Goal: Task Accomplishment & Management: Complete application form

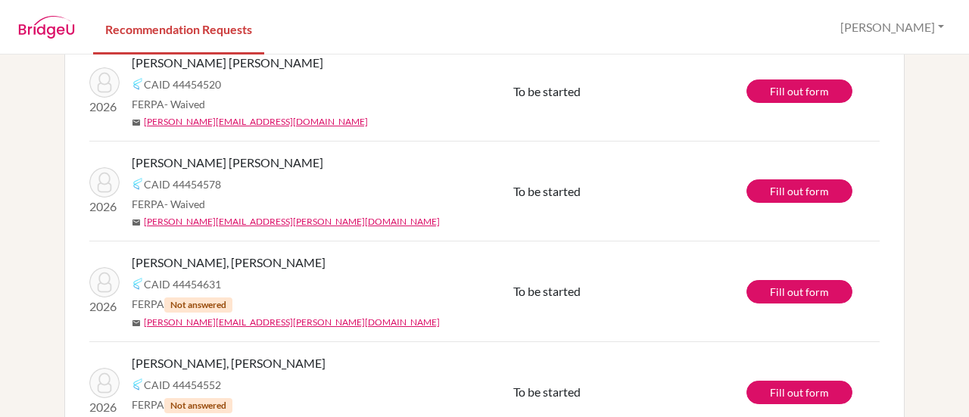
scroll to position [151, 0]
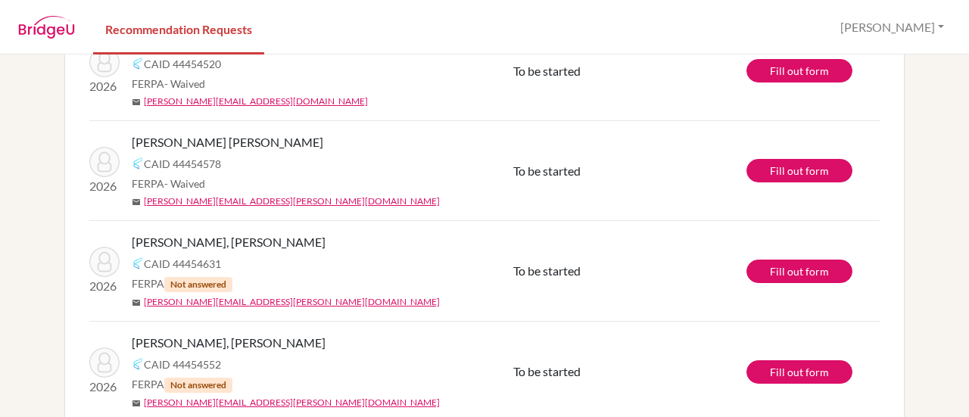
drag, startPoint x: 338, startPoint y: 146, endPoint x: 128, endPoint y: 136, distance: 210.0
click at [132, 136] on div "[PERSON_NAME] [PERSON_NAME]" at bounding box center [328, 142] width 393 height 18
copy span "[PERSON_NAME] [PERSON_NAME]"
click at [801, 176] on link "Fill out form" at bounding box center [800, 170] width 106 height 23
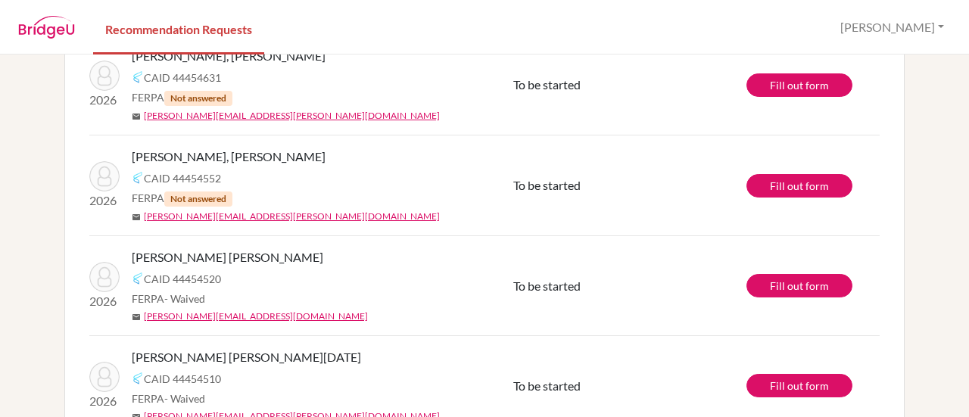
scroll to position [204, 0]
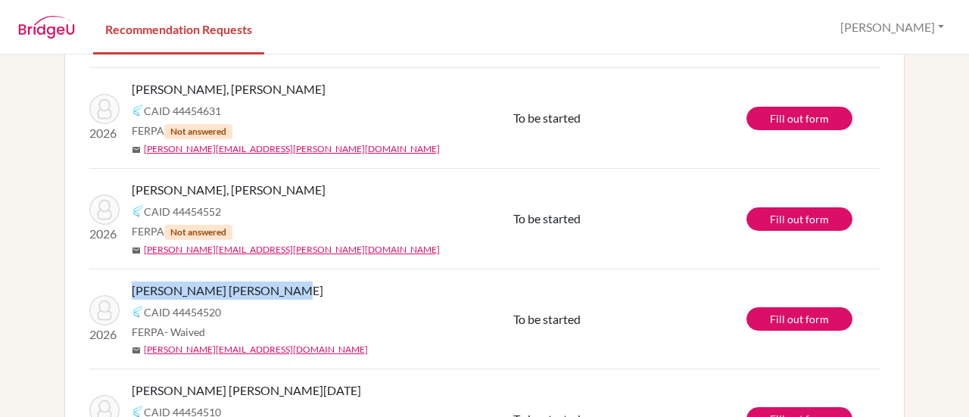
drag, startPoint x: 320, startPoint y: 291, endPoint x: 123, endPoint y: 285, distance: 197.8
click at [123, 285] on div "2026 LONDOÑO QUINTANA, MANUELA CAID 44454520 FERPA - Waived mail manuela.london…" at bounding box center [301, 319] width 447 height 75
copy span "[PERSON_NAME] [PERSON_NAME]"
click at [776, 308] on link "Fill out form" at bounding box center [800, 319] width 106 height 23
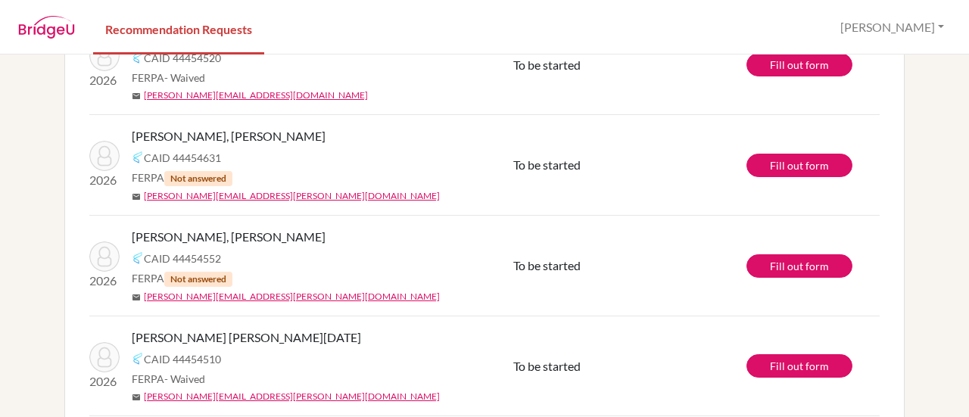
scroll to position [151, 0]
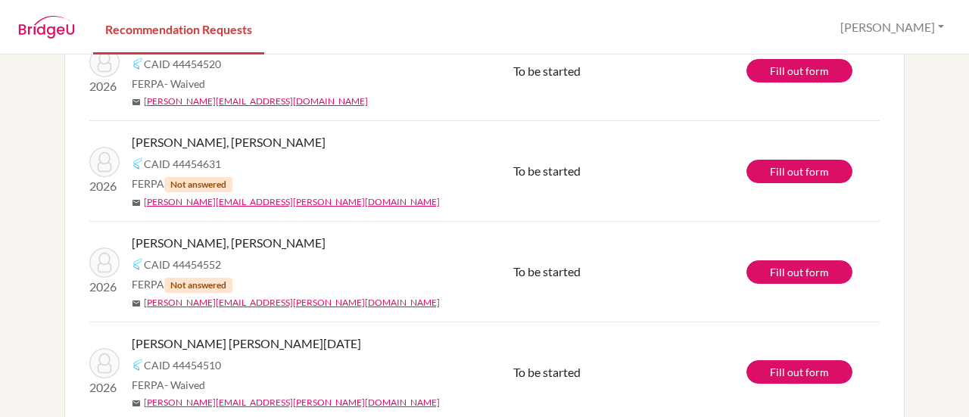
drag, startPoint x: 336, startPoint y: 245, endPoint x: 128, endPoint y: 242, distance: 207.5
click at [132, 242] on div "[PERSON_NAME], [PERSON_NAME]" at bounding box center [328, 243] width 393 height 18
copy span "[PERSON_NAME], [PERSON_NAME]"
click at [779, 270] on link "Fill out form" at bounding box center [800, 272] width 106 height 23
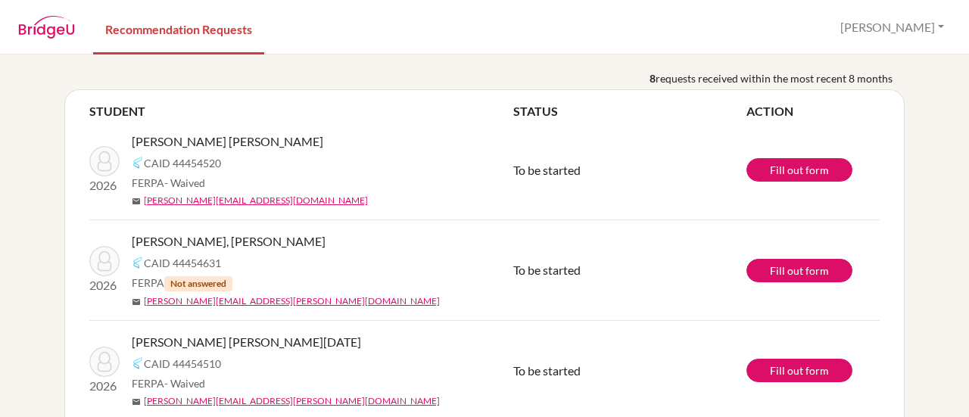
scroll to position [76, 0]
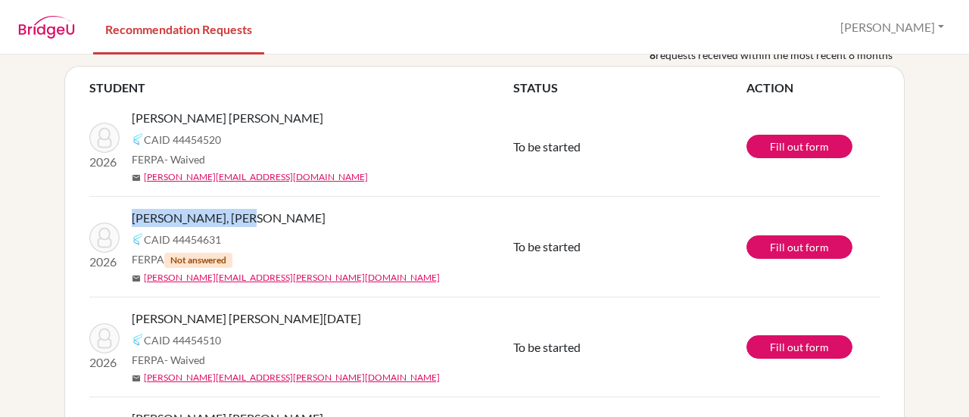
drag, startPoint x: 263, startPoint y: 222, endPoint x: 111, endPoint y: 208, distance: 152.2
click at [111, 208] on td "2026 PAPARO DIAZ, EMILIO CAID 44454631 FERPA Not answered mail emilio.paparo@co…" at bounding box center [301, 247] width 424 height 101
copy span "[PERSON_NAME], [PERSON_NAME]"
click at [821, 251] on link "Fill out form" at bounding box center [800, 247] width 106 height 23
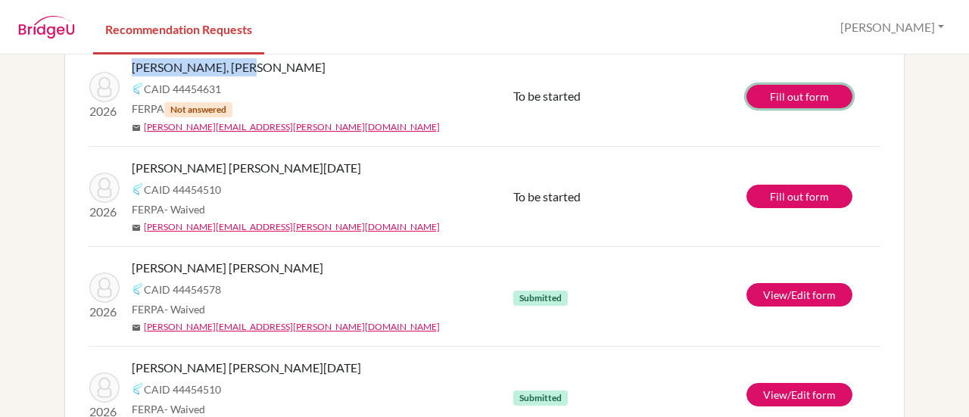
scroll to position [0, 0]
